Goal: Find specific page/section: Find specific page/section

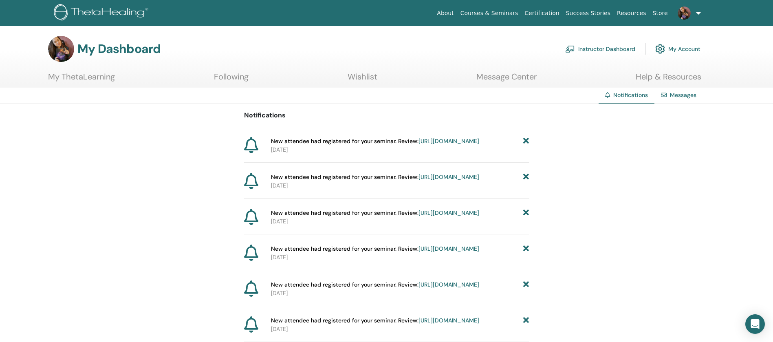
click at [112, 77] on link "My ThetaLearning" at bounding box center [81, 80] width 67 height 16
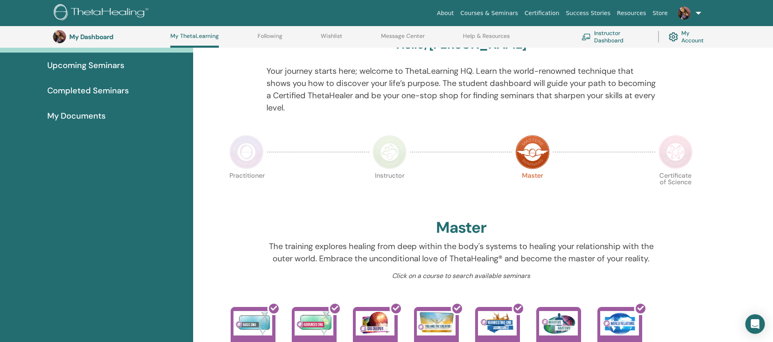
scroll to position [83, 0]
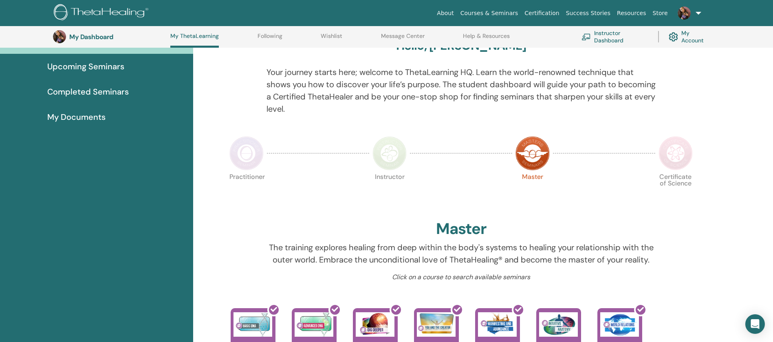
click at [392, 158] on img at bounding box center [389, 153] width 34 height 34
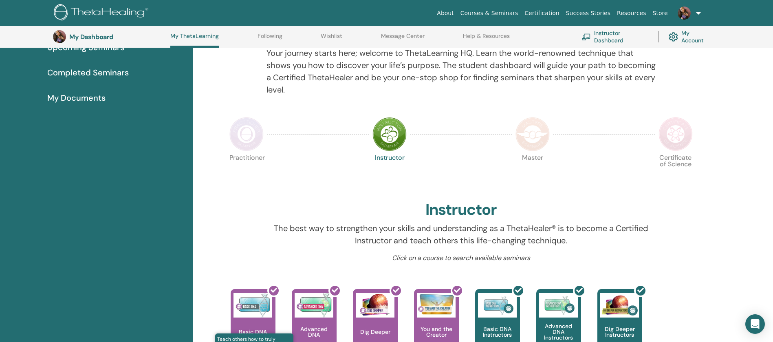
scroll to position [83, 0]
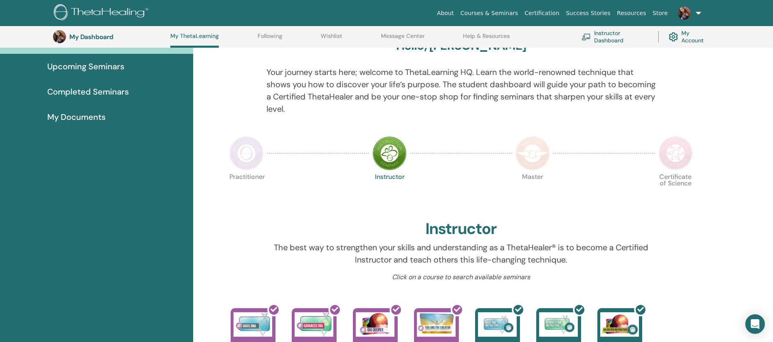
click at [253, 146] on img at bounding box center [246, 153] width 34 height 34
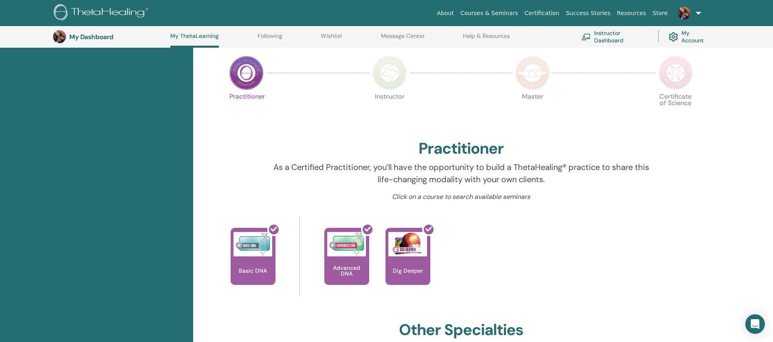
scroll to position [144, 0]
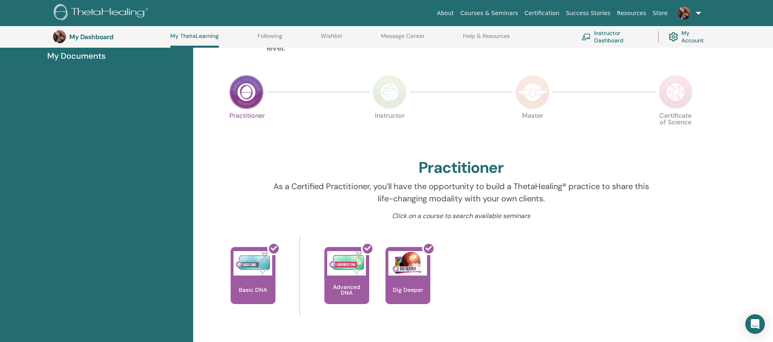
click at [391, 95] on img at bounding box center [389, 92] width 34 height 34
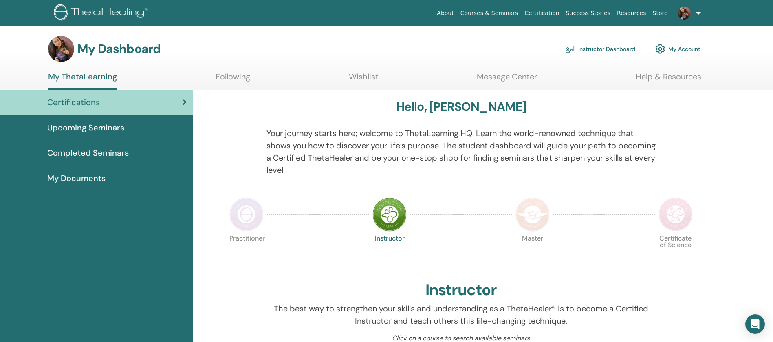
click at [528, 220] on img at bounding box center [532, 214] width 34 height 34
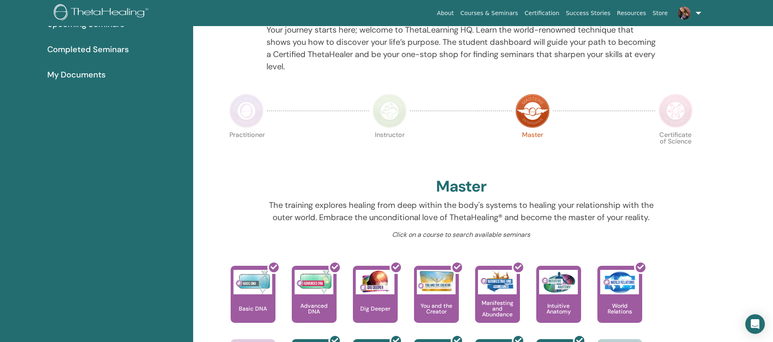
scroll to position [144, 0]
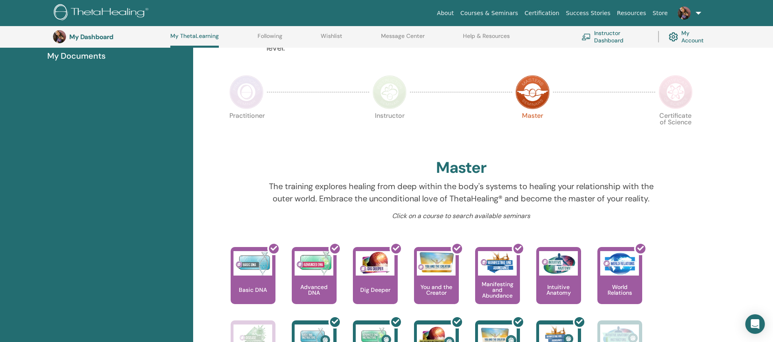
click at [672, 96] on img at bounding box center [675, 92] width 34 height 34
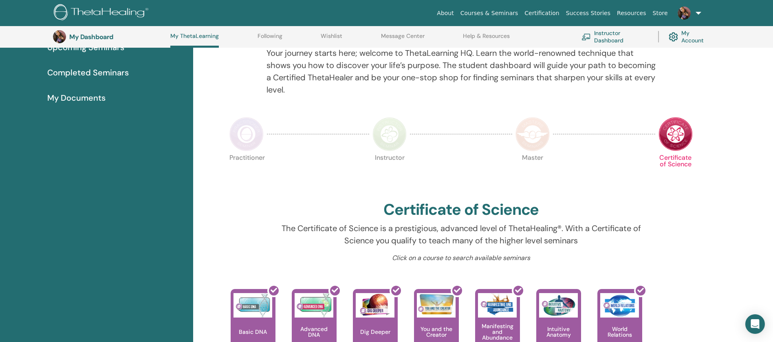
scroll to position [83, 0]
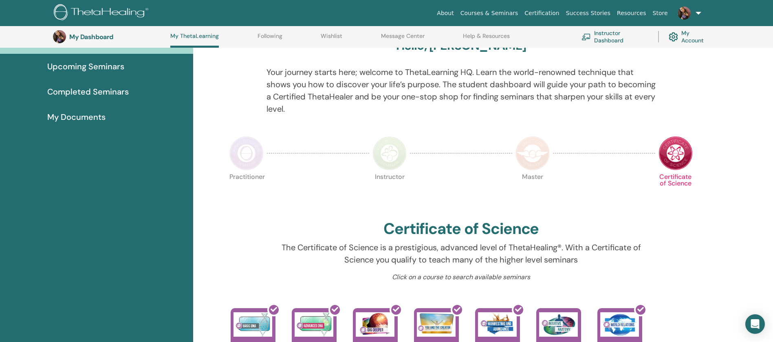
click at [255, 154] on img at bounding box center [246, 153] width 34 height 34
